Goal: Task Accomplishment & Management: Complete application form

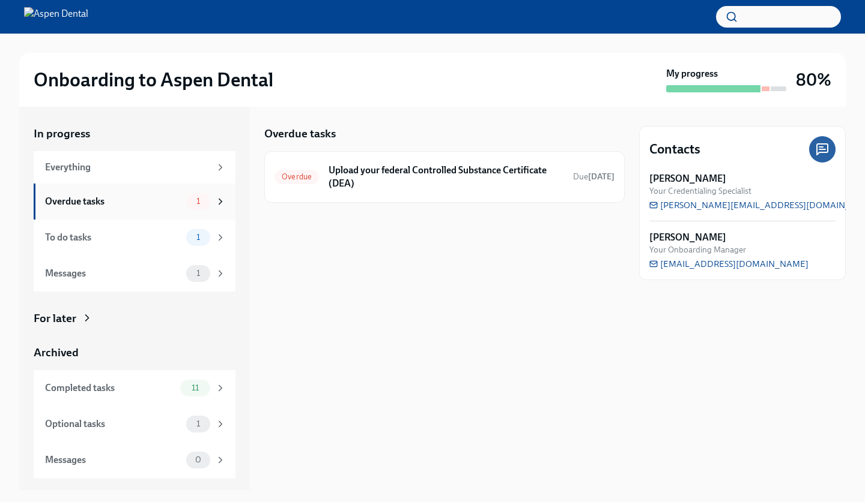
click at [166, 199] on div "Overdue tasks" at bounding box center [113, 201] width 136 height 13
click at [352, 189] on h6 "Upload your federal Controlled Substance Certificate (DEA)" at bounding box center [445, 177] width 235 height 26
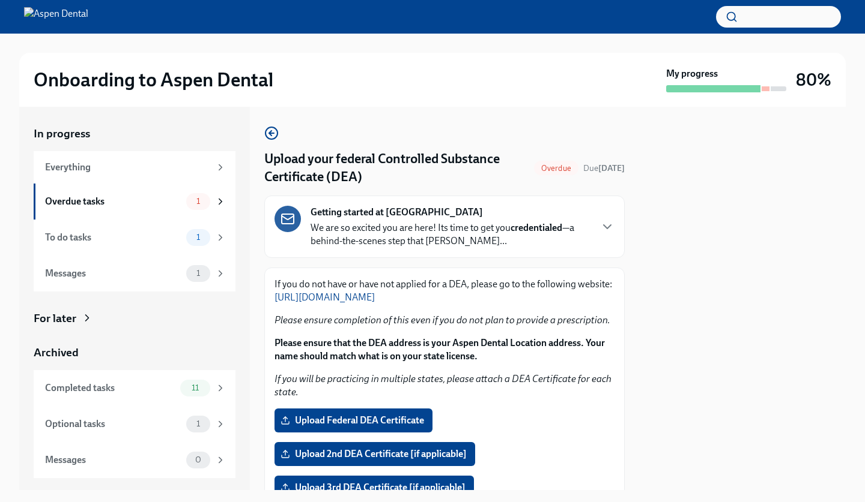
click at [362, 420] on span "Upload Federal DEA Certificate" at bounding box center [353, 421] width 141 height 12
click at [0, 0] on input "Upload Federal DEA Certificate" at bounding box center [0, 0] width 0 height 0
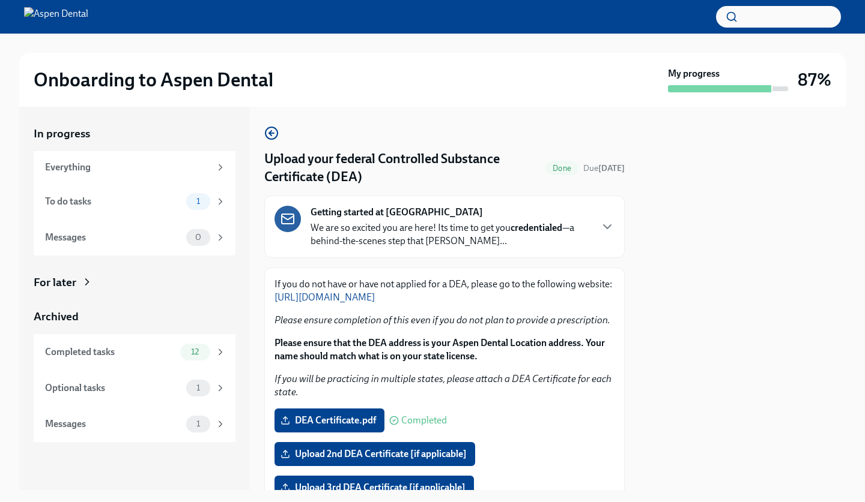
scroll to position [15, 0]
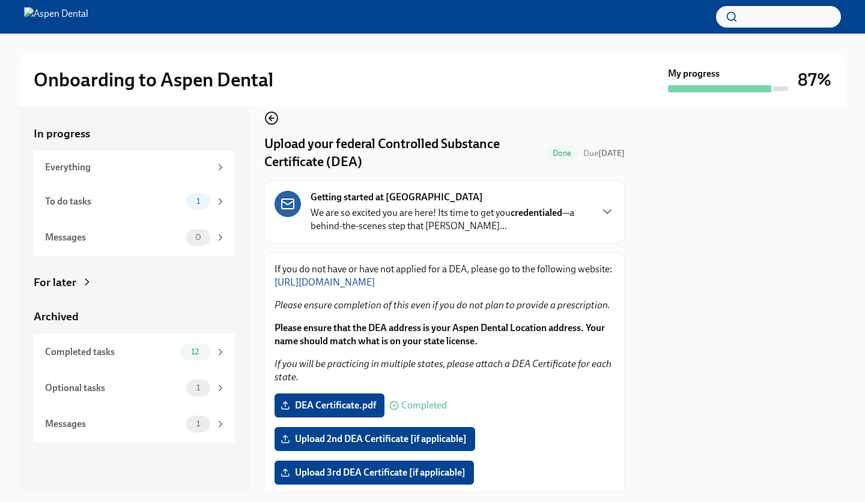
click at [267, 118] on icon "button" at bounding box center [271, 118] width 14 height 14
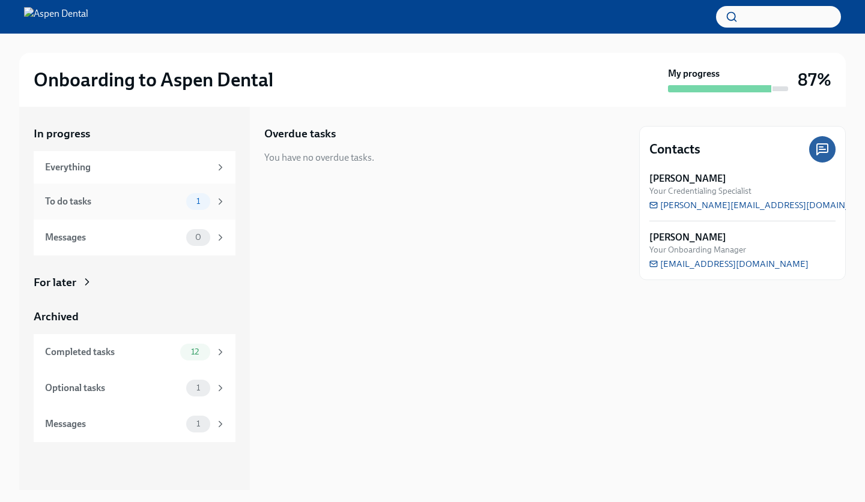
click at [161, 203] on div "To do tasks" at bounding box center [113, 201] width 136 height 13
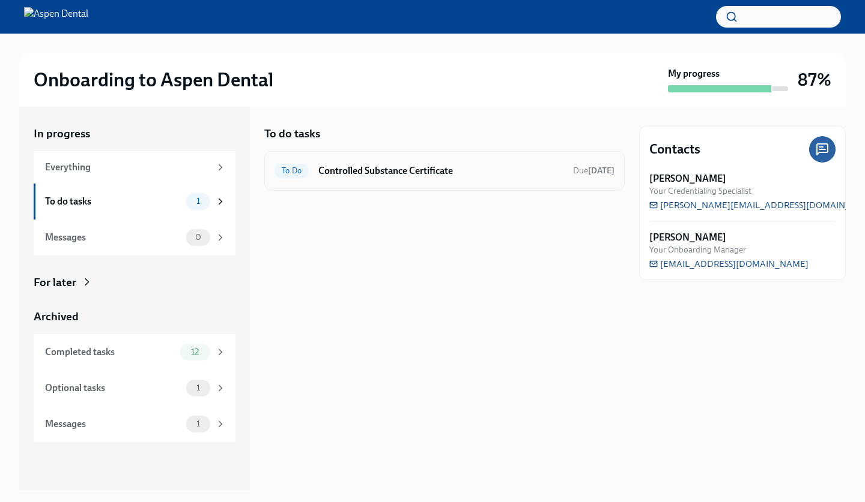
click at [345, 177] on div "To Do Controlled Substance Certificate Due [DATE]" at bounding box center [444, 170] width 340 height 19
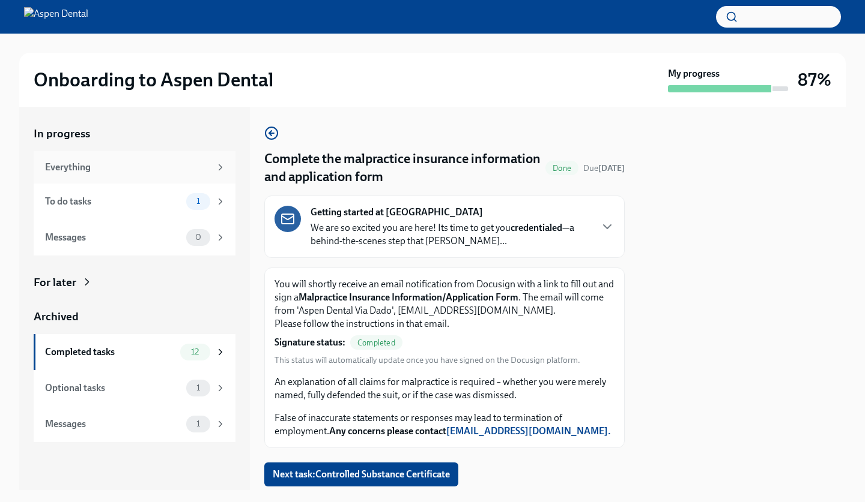
click at [133, 169] on div "Everything" at bounding box center [127, 167] width 165 height 13
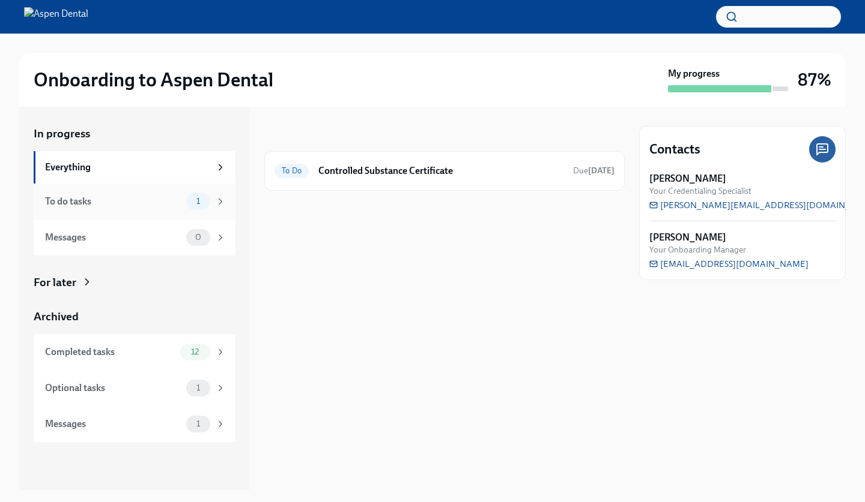
click at [136, 208] on div "To do tasks 1" at bounding box center [135, 201] width 181 height 17
